Goal: Transaction & Acquisition: Purchase product/service

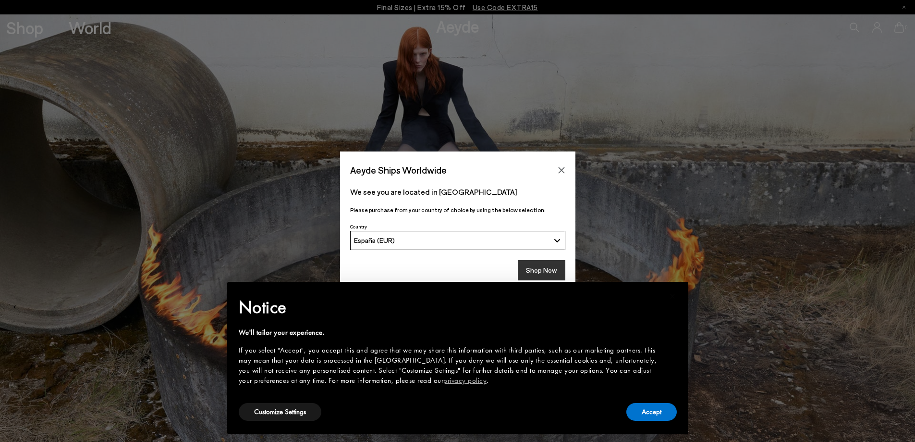
click at [550, 261] on button "Shop Now" at bounding box center [542, 270] width 48 height 20
click at [658, 415] on button "Accept" at bounding box center [651, 412] width 50 height 18
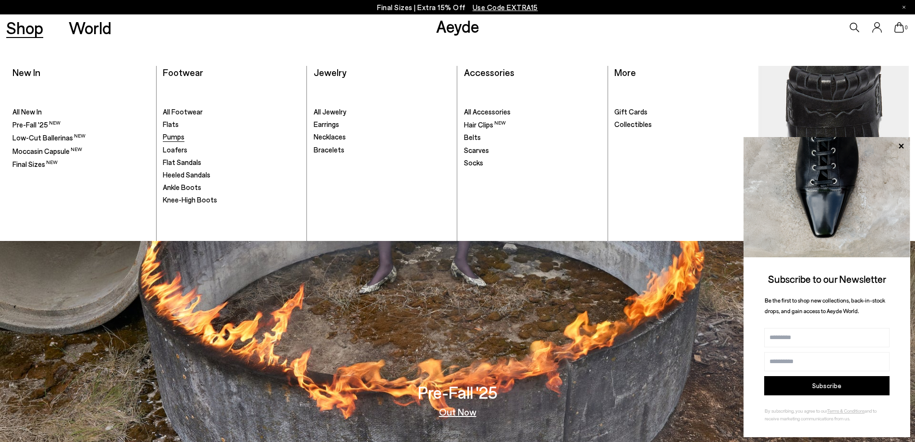
click at [176, 141] on link "Pumps" at bounding box center [231, 137] width 137 height 10
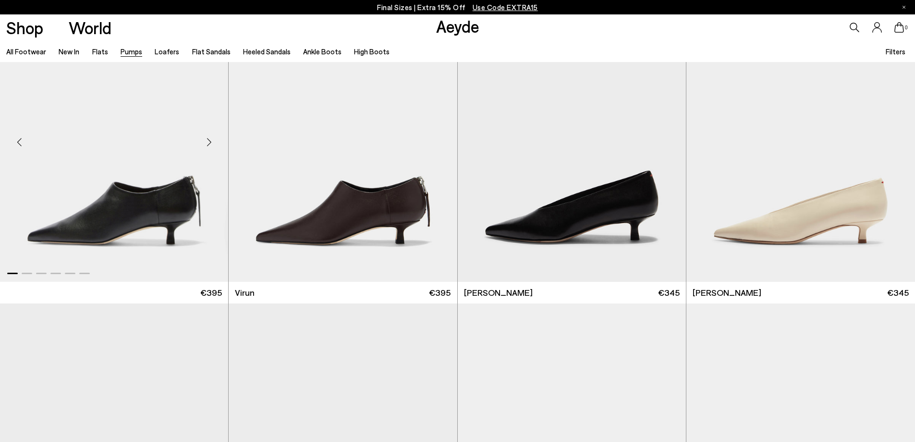
scroll to position [336, 0]
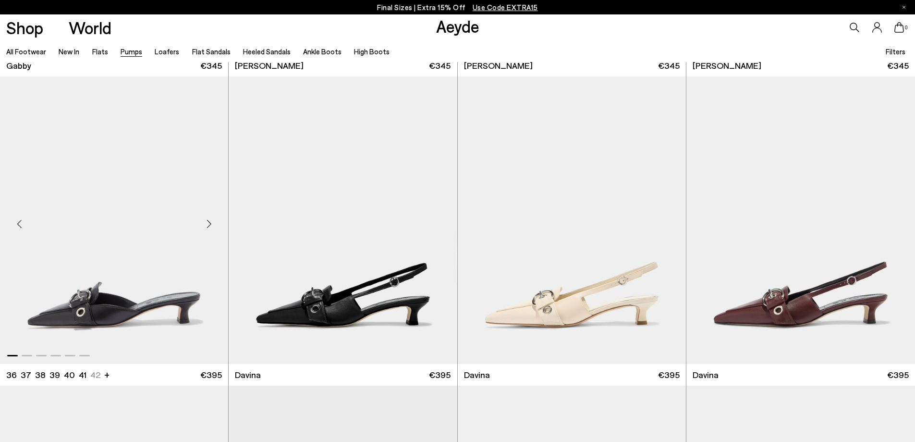
scroll to position [2162, 0]
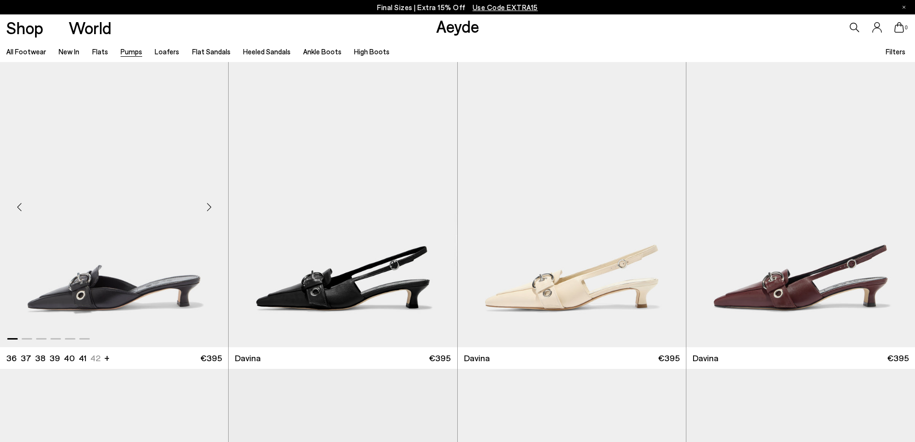
click at [121, 212] on img "1 / 6" at bounding box center [114, 203] width 228 height 287
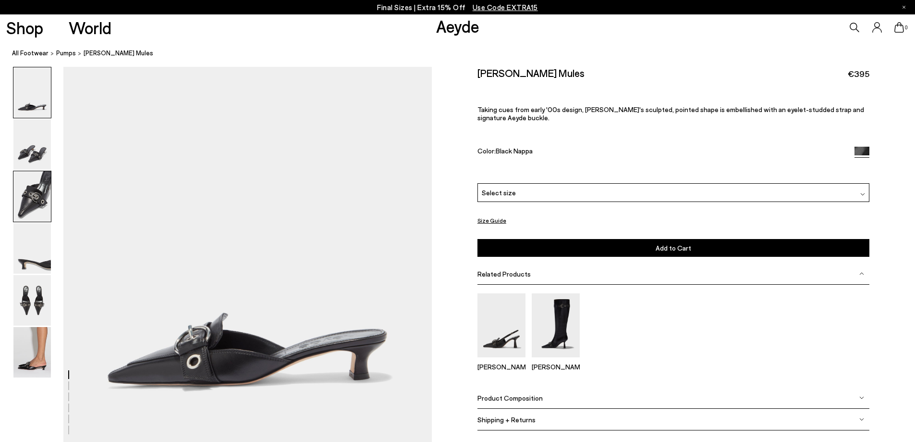
click at [41, 195] on img at bounding box center [31, 196] width 37 height 50
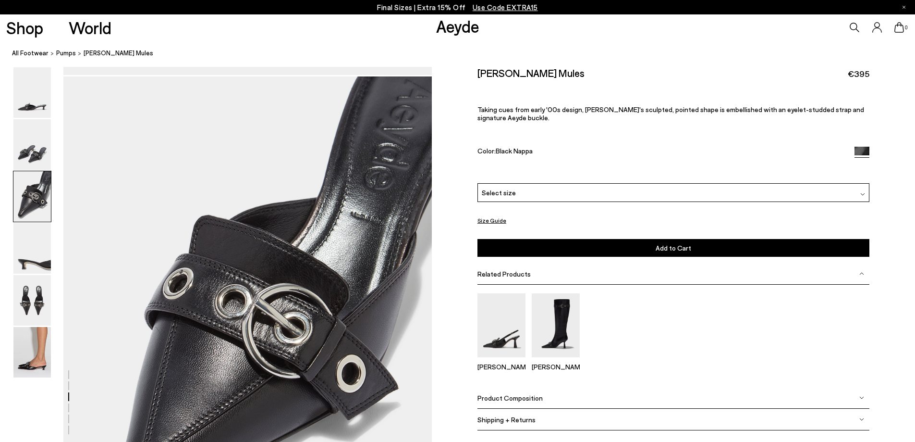
scroll to position [870, 0]
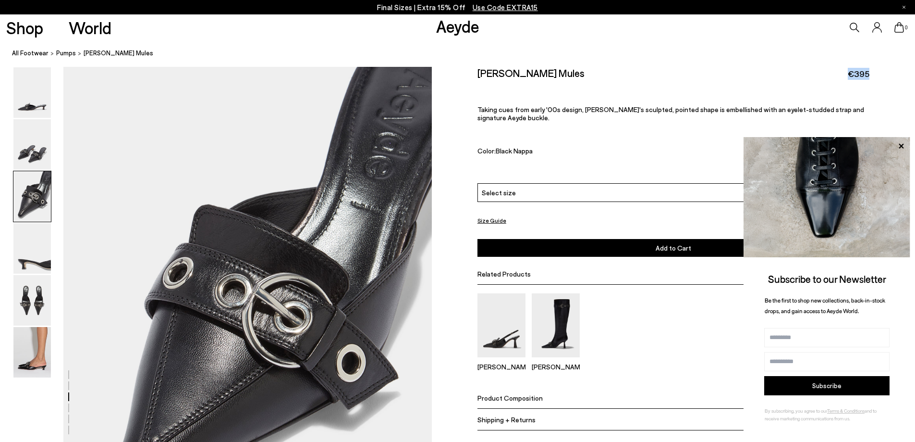
drag, startPoint x: 845, startPoint y: 71, endPoint x: 884, endPoint y: 69, distance: 38.9
click at [884, 69] on div "Size Guide Shoes Belt Our shoes come in European sizing. The easiest way to mea…" at bounding box center [673, 255] width 483 height 377
